Goal: Book appointment/travel/reservation

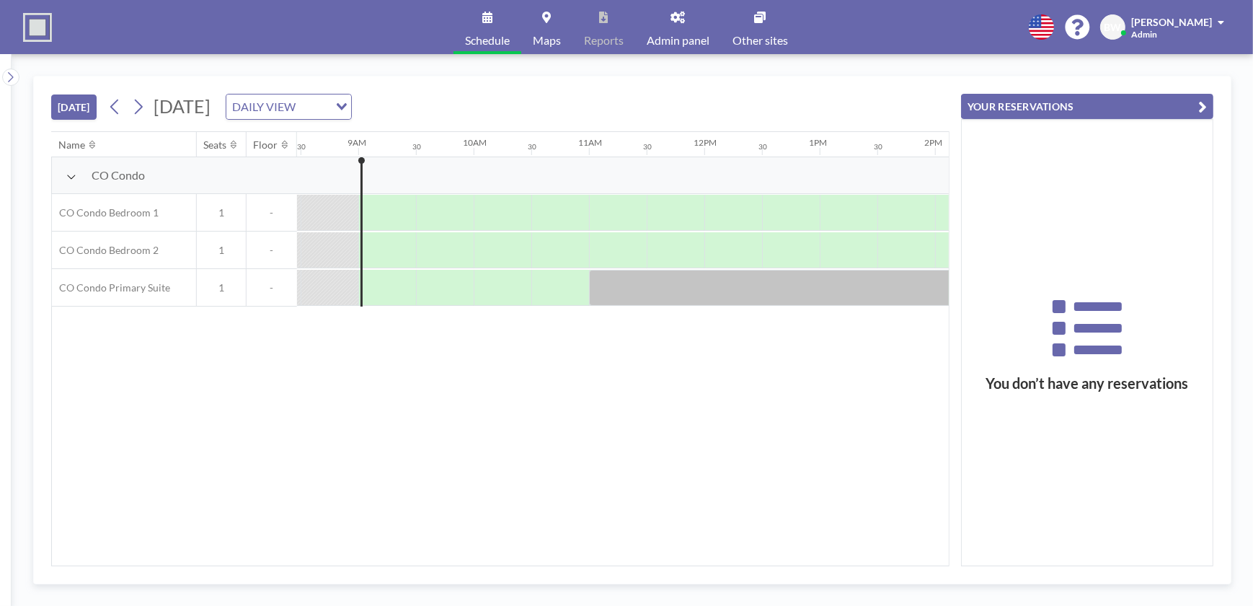
scroll to position [0, 980]
click at [347, 106] on icon "Search for option" at bounding box center [342, 106] width 10 height 7
click at [443, 151] on li "WEEKLY VIEW" at bounding box center [434, 152] width 123 height 21
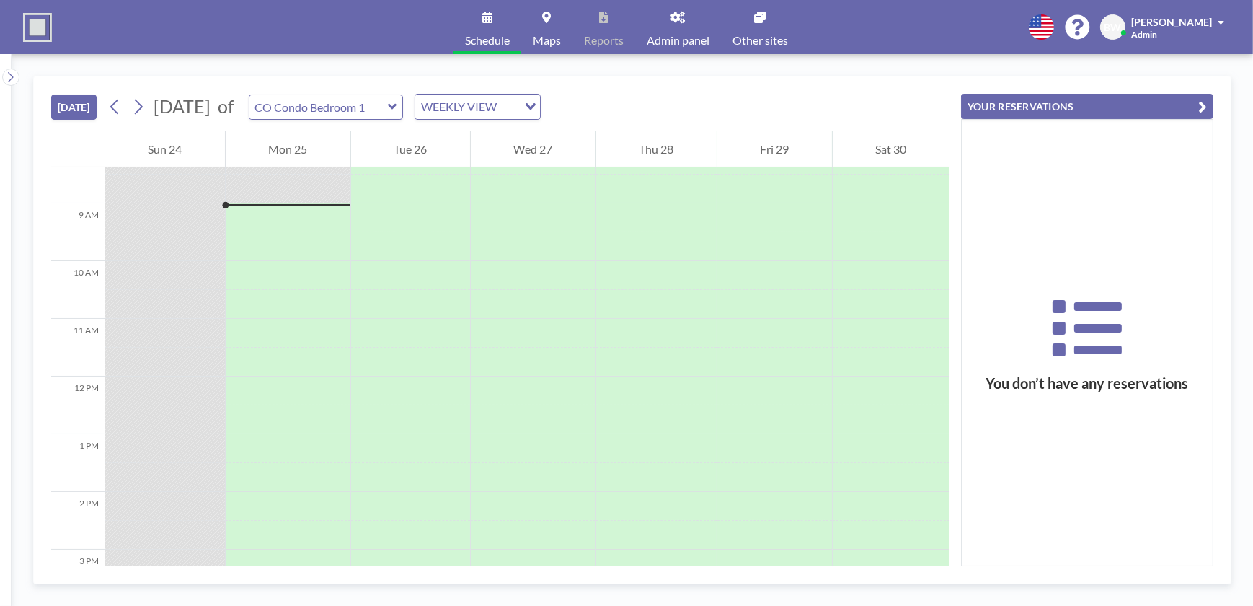
scroll to position [490, 0]
click at [142, 107] on icon at bounding box center [138, 107] width 14 height 22
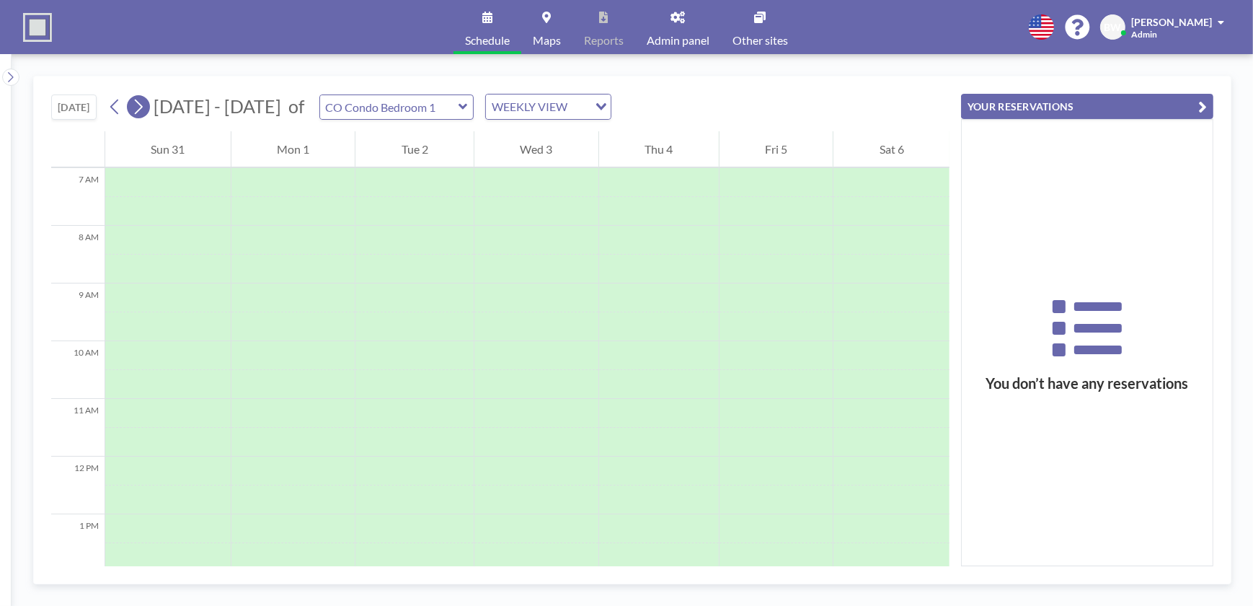
scroll to position [433, 0]
click at [142, 107] on icon at bounding box center [138, 107] width 14 height 22
click at [116, 103] on icon at bounding box center [114, 106] width 8 height 15
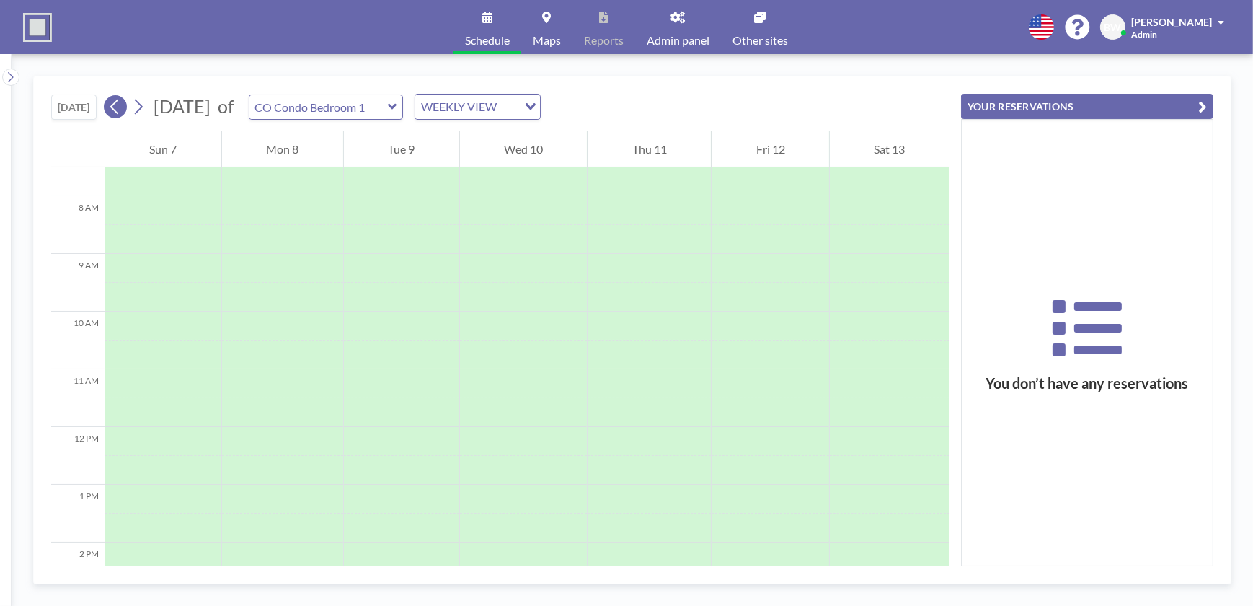
click at [116, 101] on icon at bounding box center [115, 107] width 14 height 22
click at [115, 101] on icon at bounding box center [115, 107] width 14 height 22
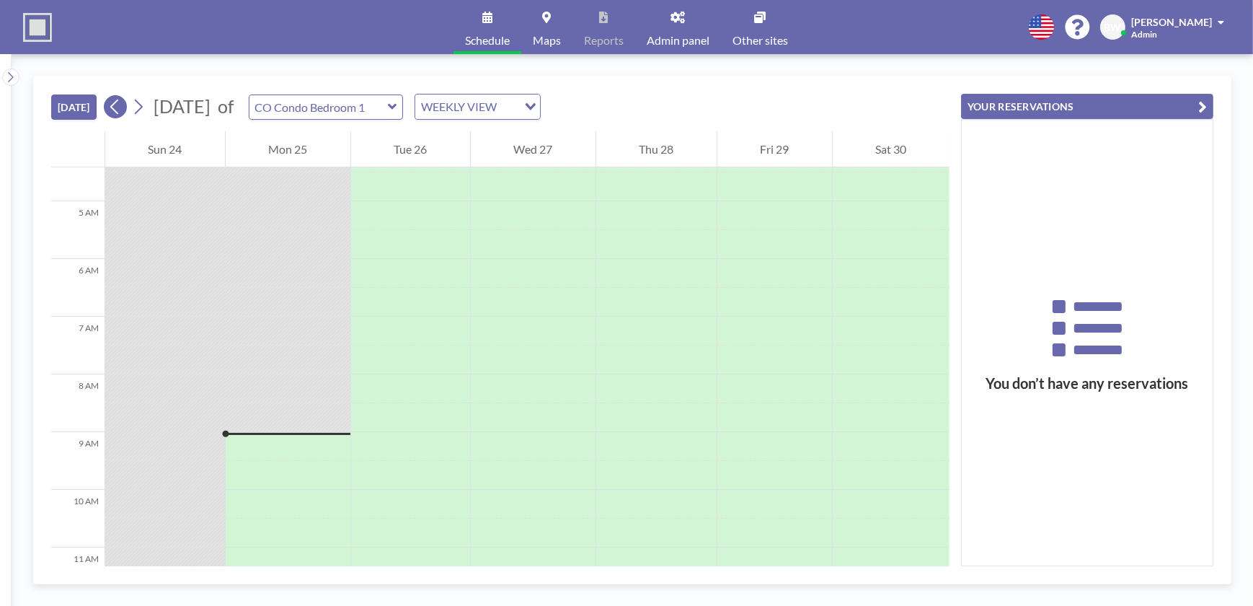
scroll to position [490, 0]
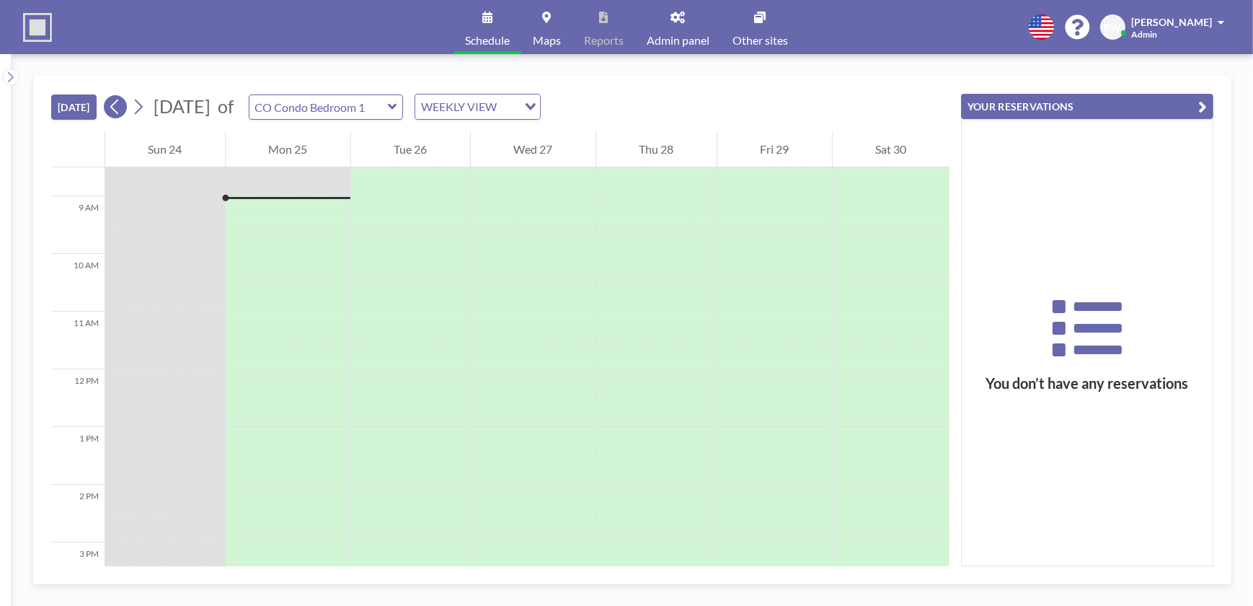
click at [115, 108] on icon at bounding box center [114, 106] width 8 height 15
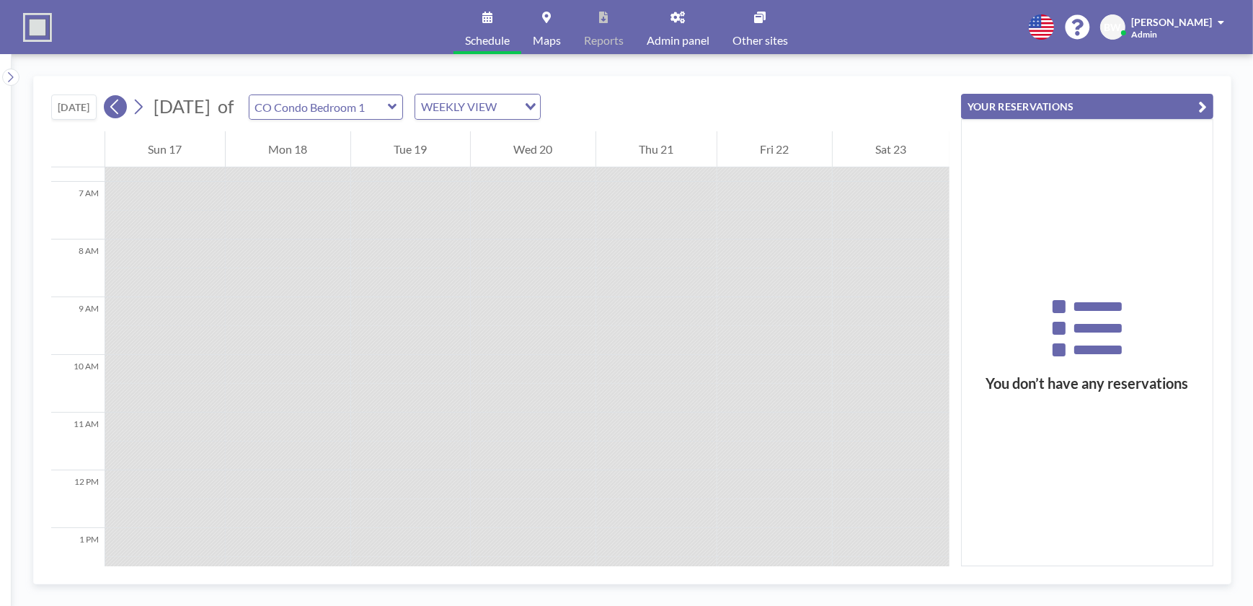
scroll to position [433, 0]
click at [484, 324] on div at bounding box center [533, 325] width 125 height 29
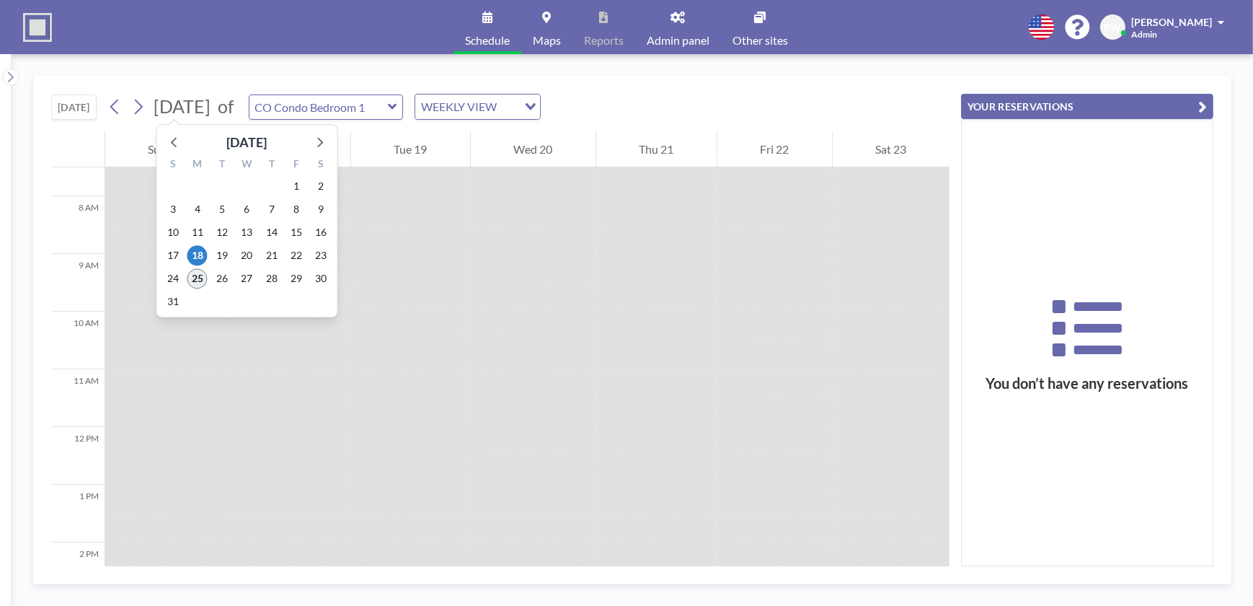
click at [197, 279] on span "25" at bounding box center [197, 278] width 20 height 20
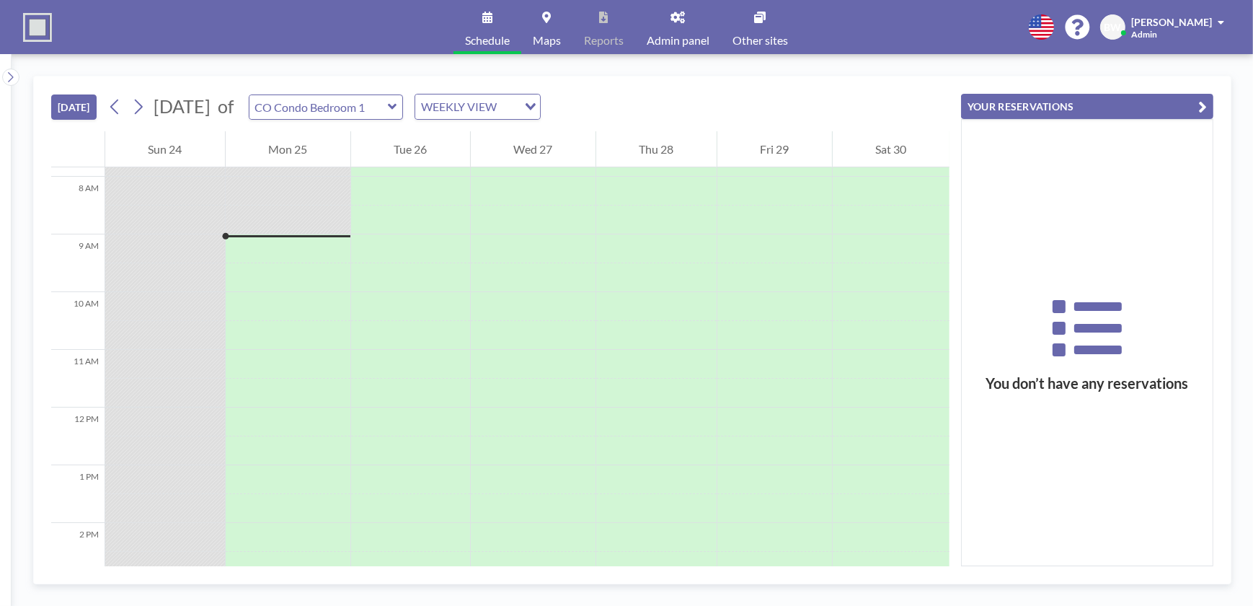
scroll to position [490, 0]
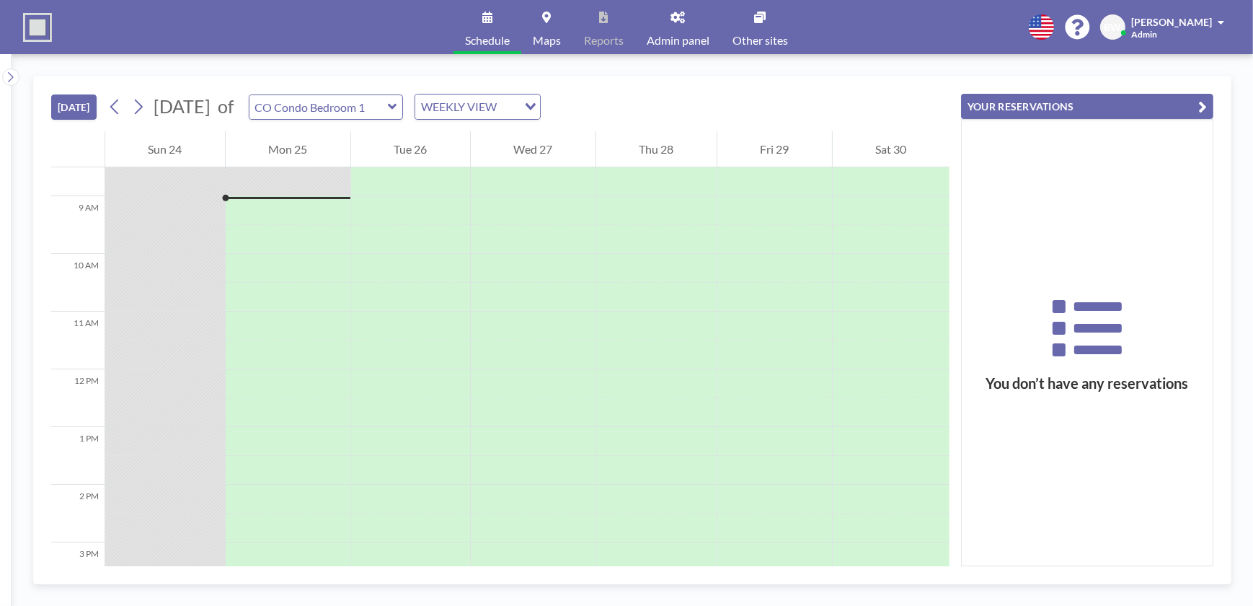
click at [396, 107] on icon at bounding box center [392, 107] width 9 height 6
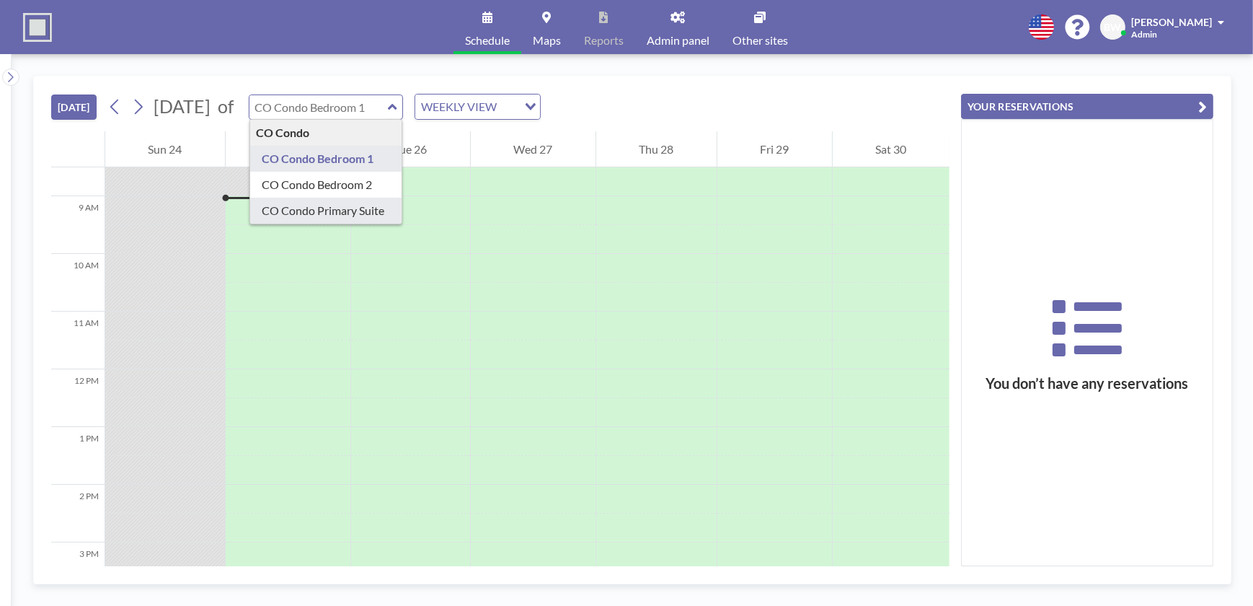
type input "CO Condo Primary Suite"
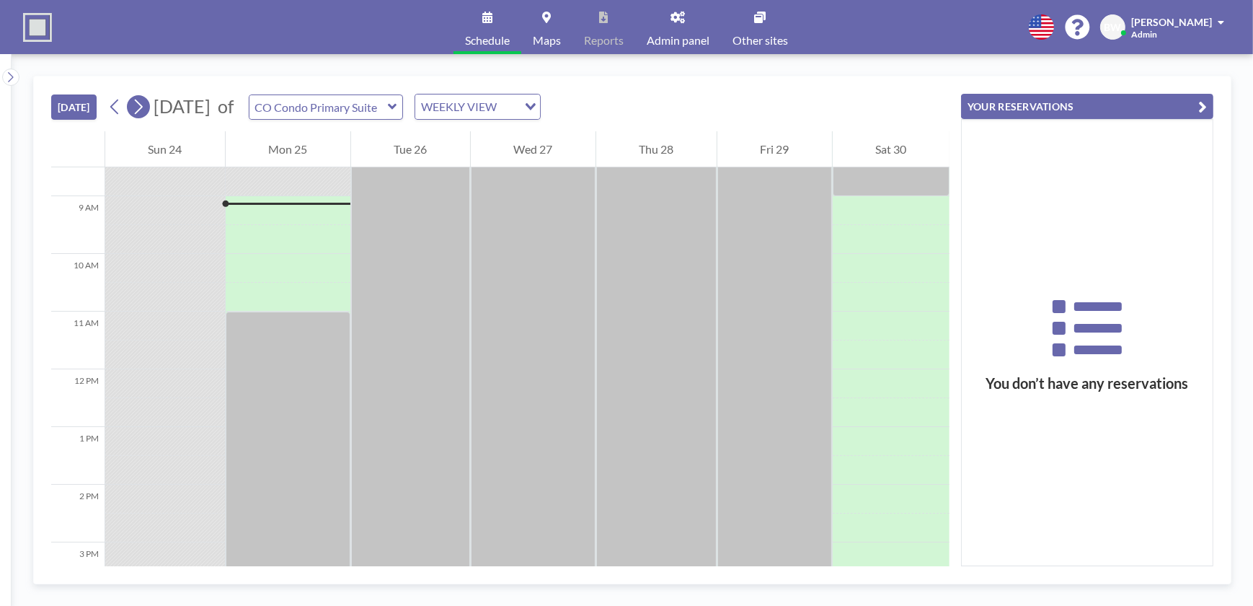
click at [141, 104] on icon at bounding box center [138, 107] width 14 height 22
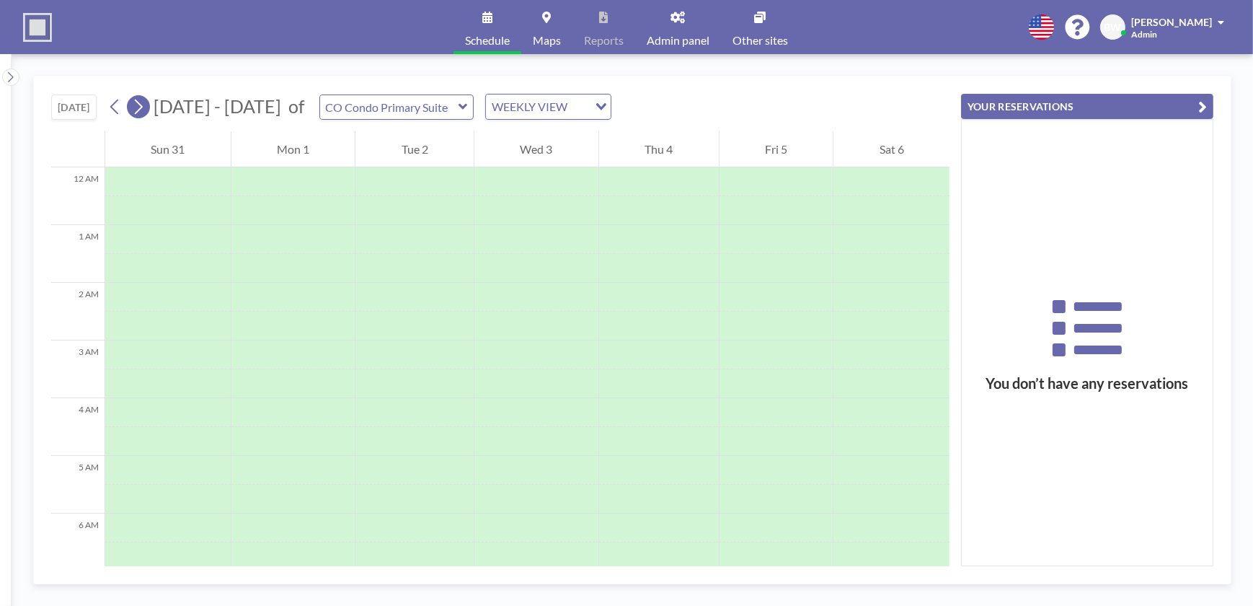
scroll to position [433, 0]
click at [115, 105] on icon at bounding box center [114, 106] width 8 height 15
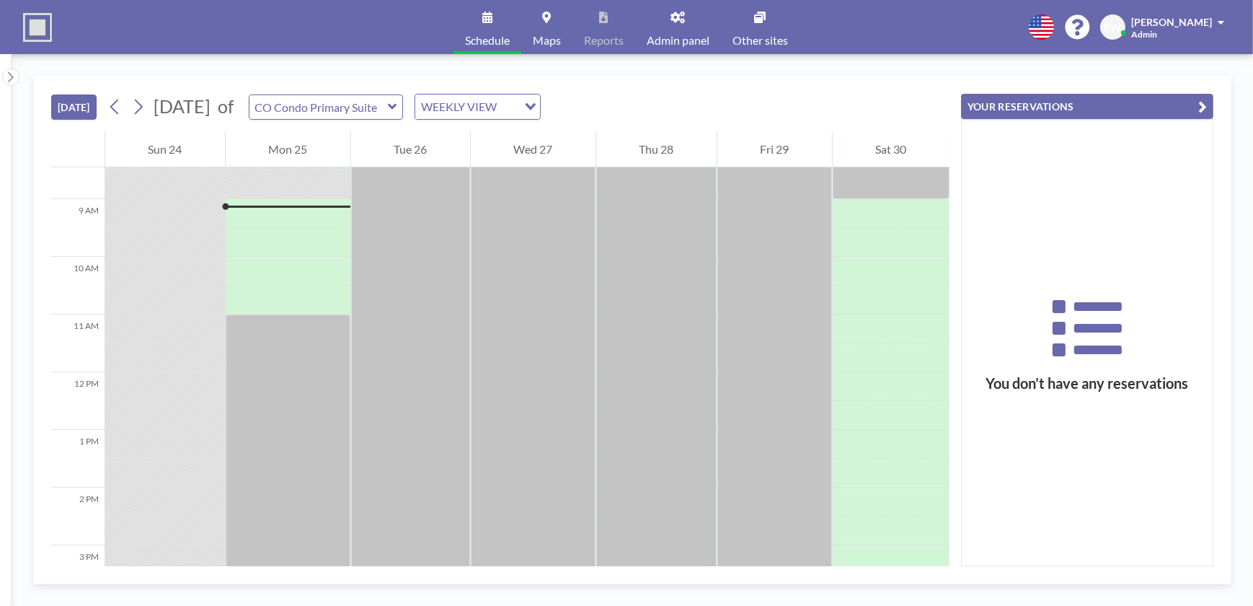
scroll to position [490, 0]
click at [116, 103] on icon at bounding box center [114, 106] width 8 height 15
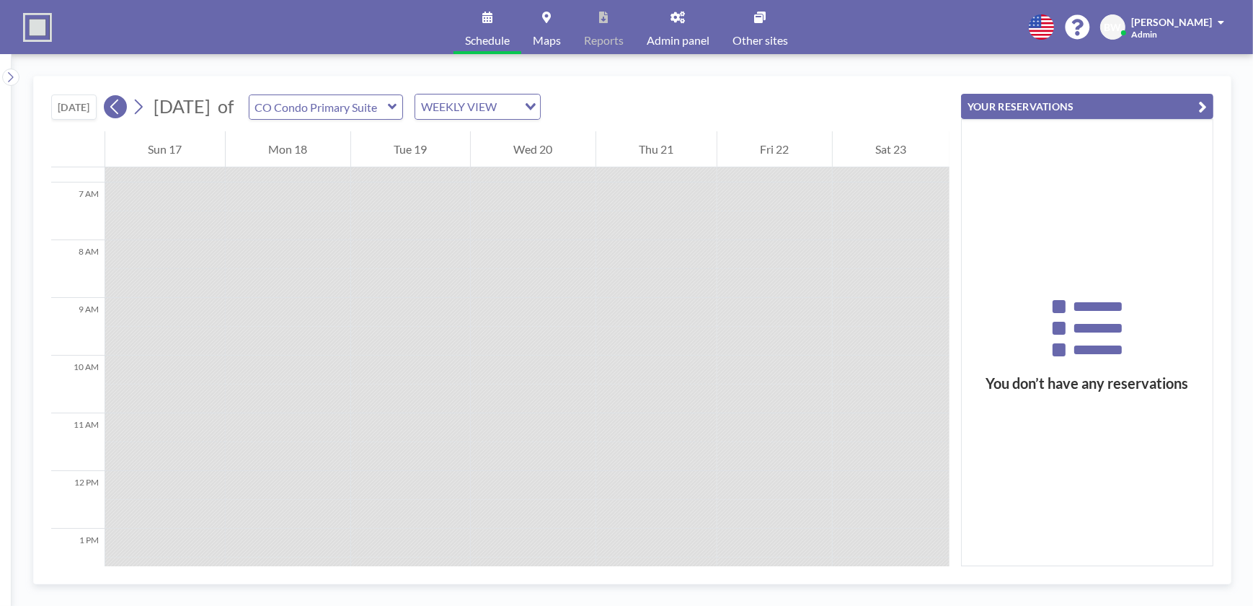
scroll to position [433, 0]
click at [518, 369] on div at bounding box center [533, 383] width 125 height 29
click at [140, 106] on icon at bounding box center [138, 107] width 14 height 22
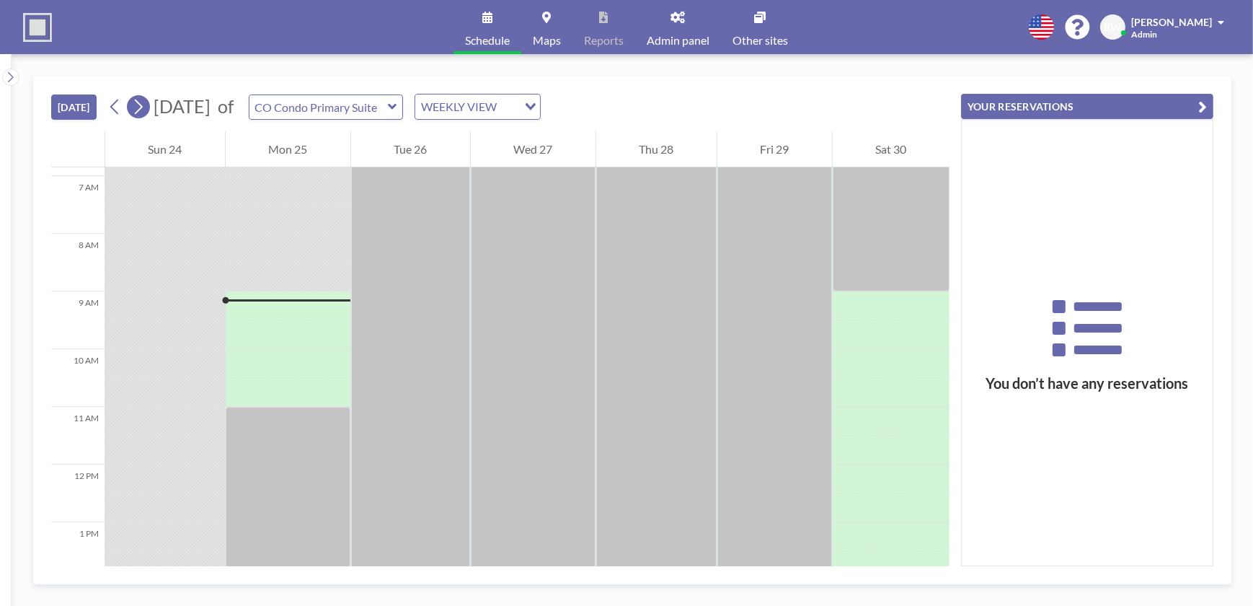
scroll to position [490, 0]
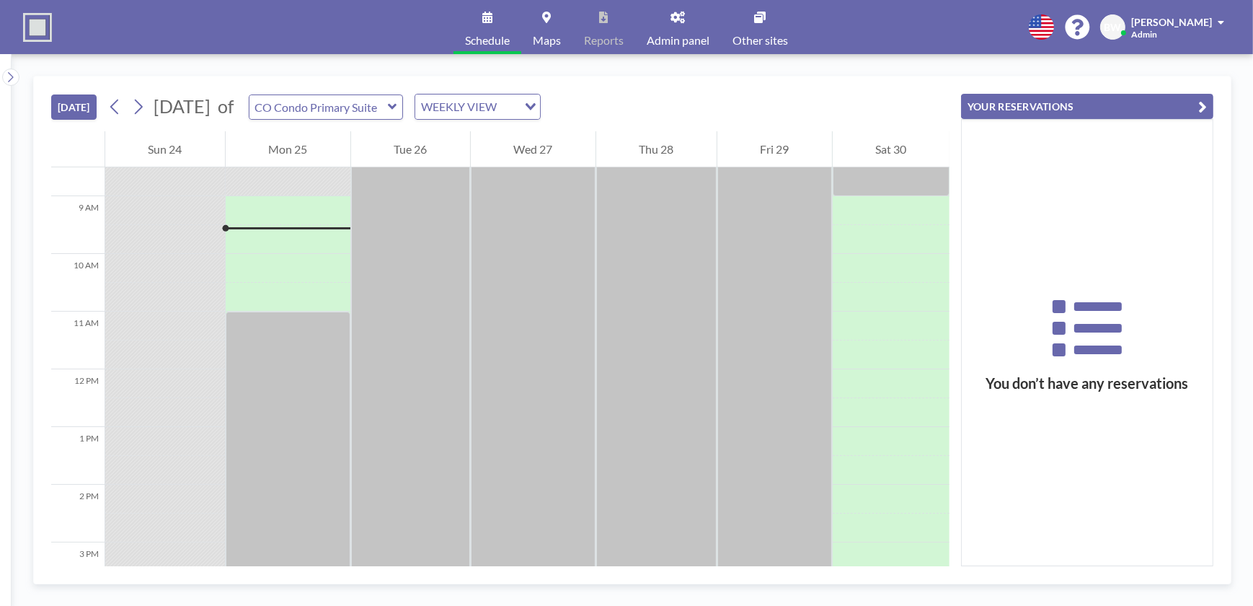
click at [1202, 105] on icon "button" at bounding box center [1202, 106] width 9 height 17
